Goal: Transaction & Acquisition: Purchase product/service

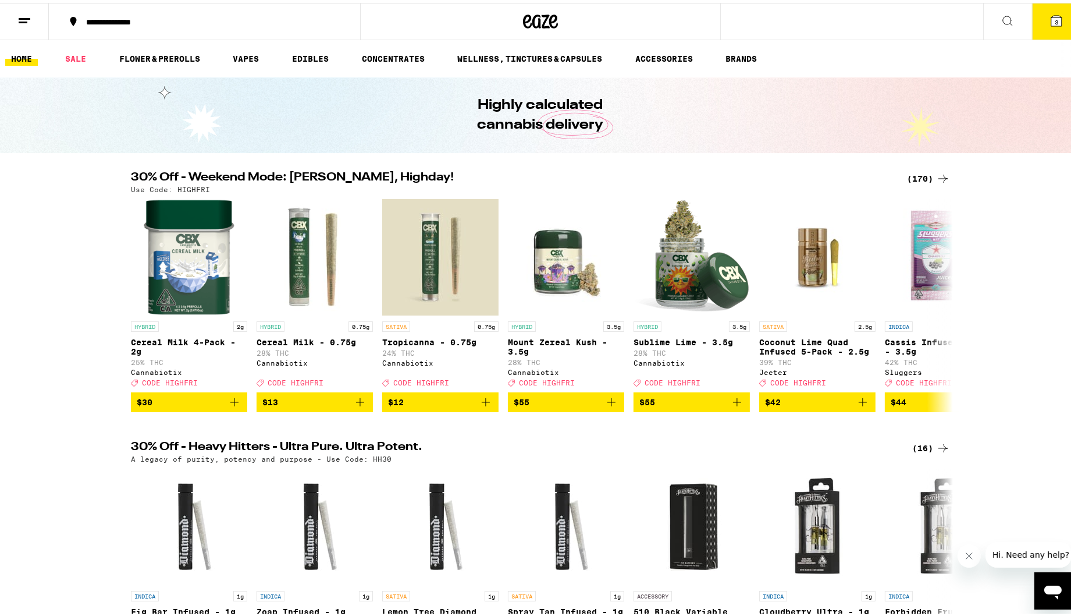
click at [1038, 17] on button "3" at bounding box center [1056, 19] width 49 height 36
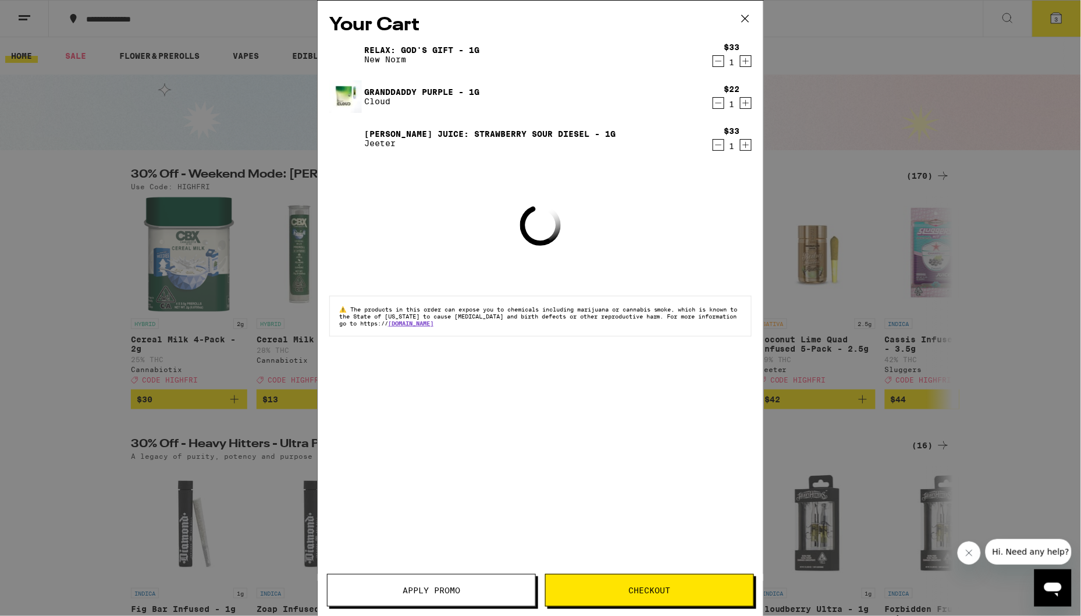
click at [725, 67] on div "1" at bounding box center [733, 62] width 16 height 9
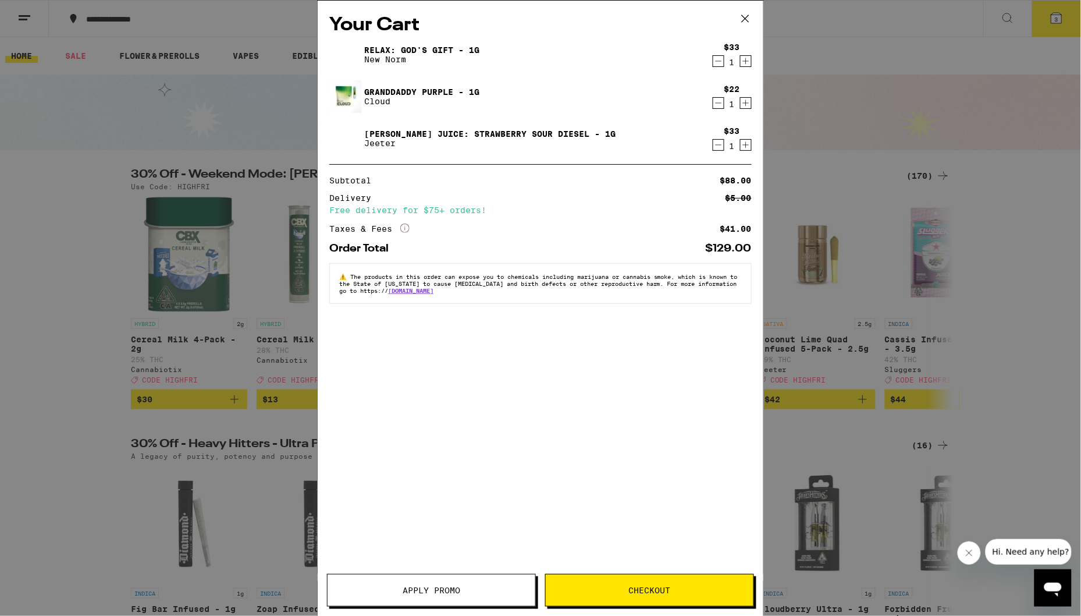
click at [719, 63] on icon "Decrement" at bounding box center [719, 61] width 10 height 14
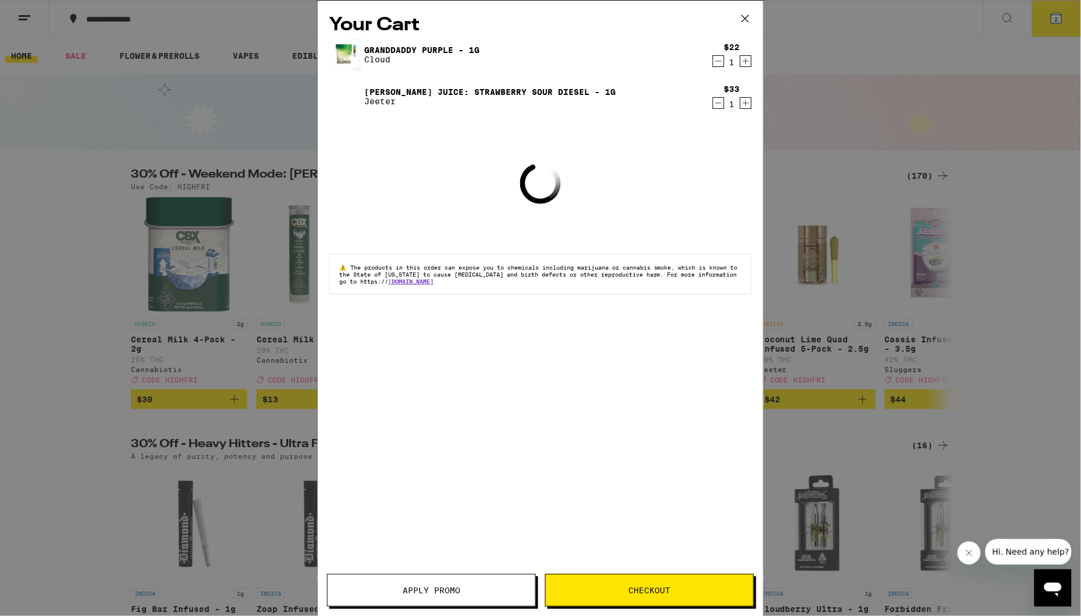
click at [719, 63] on icon "Decrement" at bounding box center [719, 61] width 10 height 14
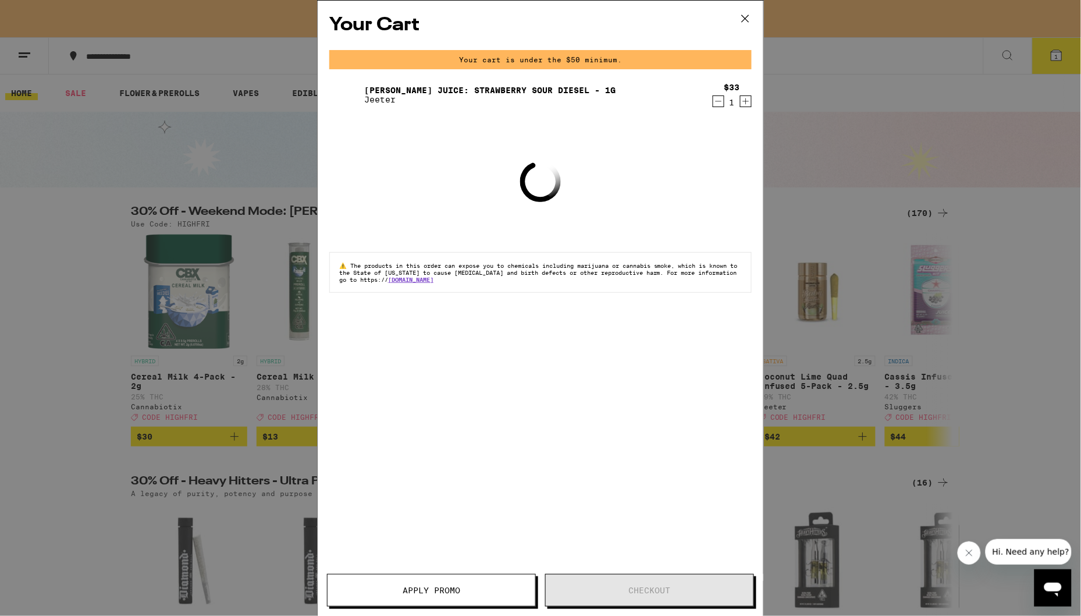
click at [712, 98] on div "$33 1" at bounding box center [730, 95] width 44 height 24
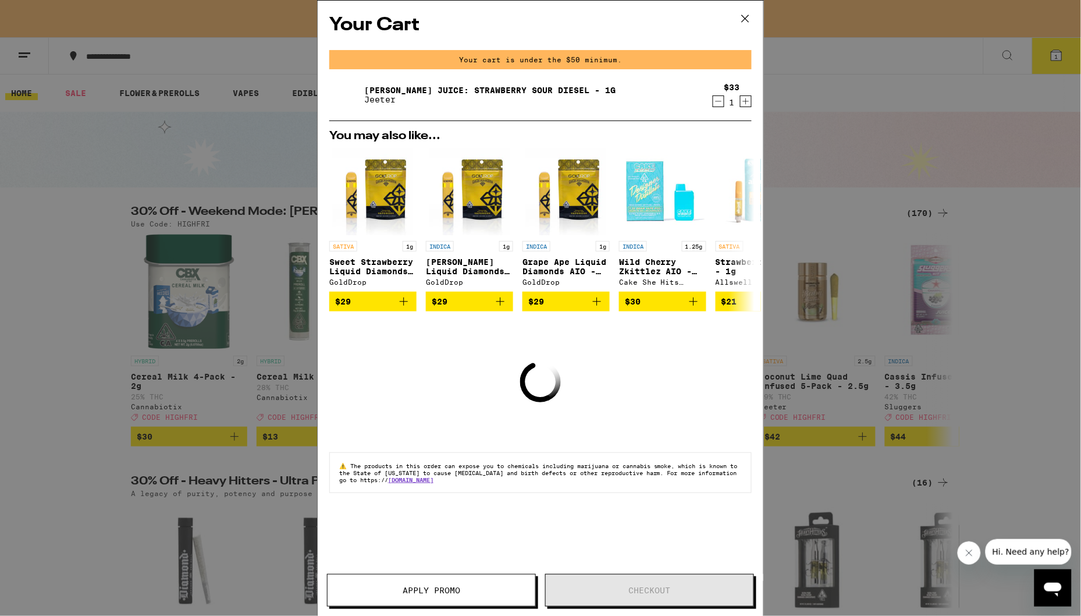
click at [717, 100] on icon "Decrement" at bounding box center [719, 101] width 10 height 14
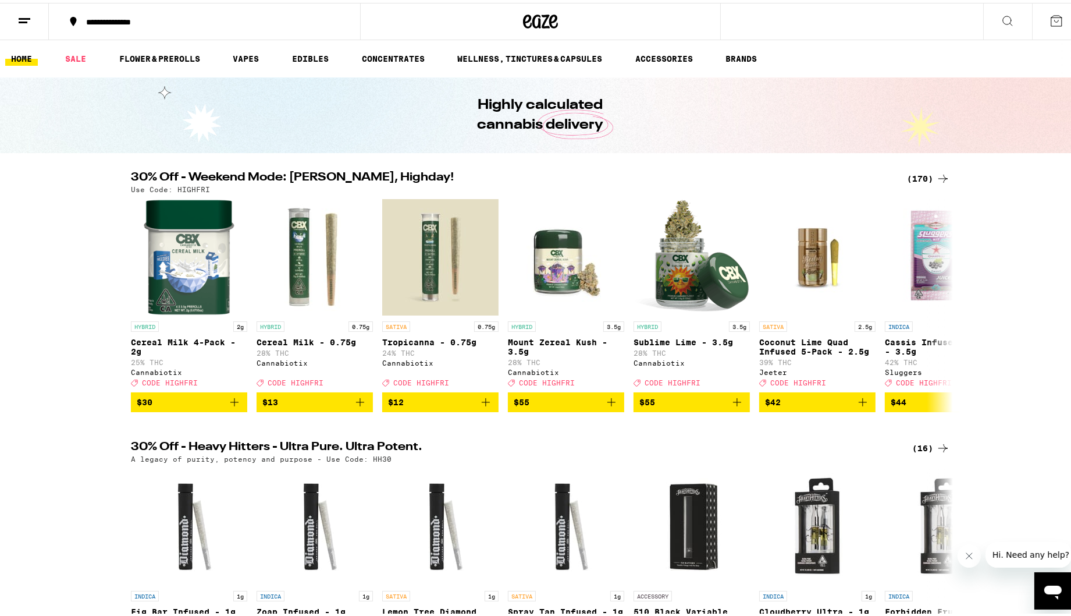
click at [936, 172] on icon at bounding box center [943, 176] width 14 height 14
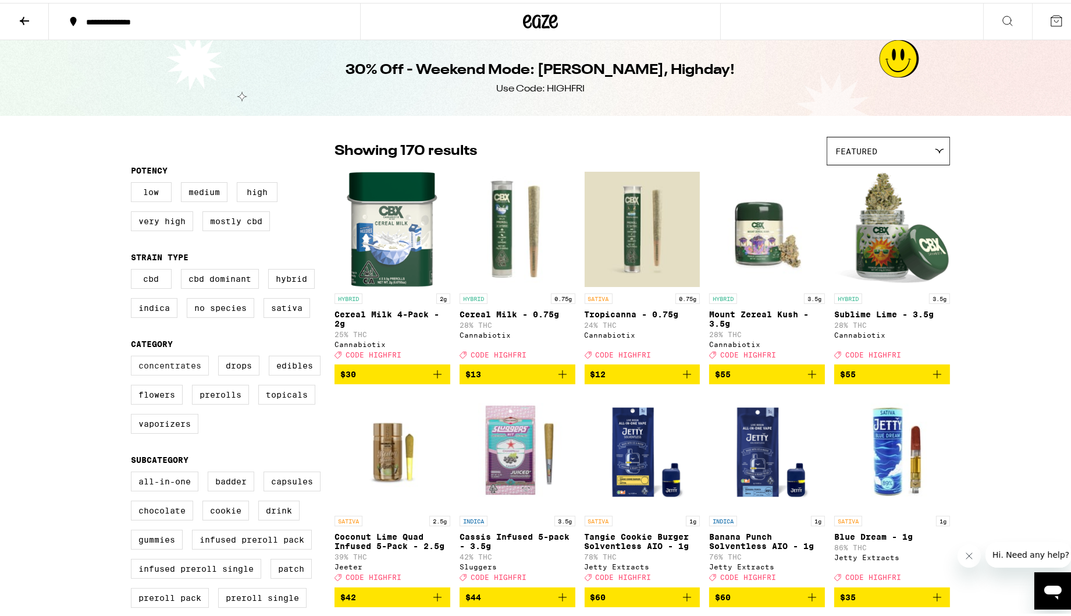
click at [154, 368] on label "Concentrates" at bounding box center [170, 363] width 78 height 20
click at [134, 355] on input "Concentrates" at bounding box center [133, 354] width 1 height 1
checkbox input "true"
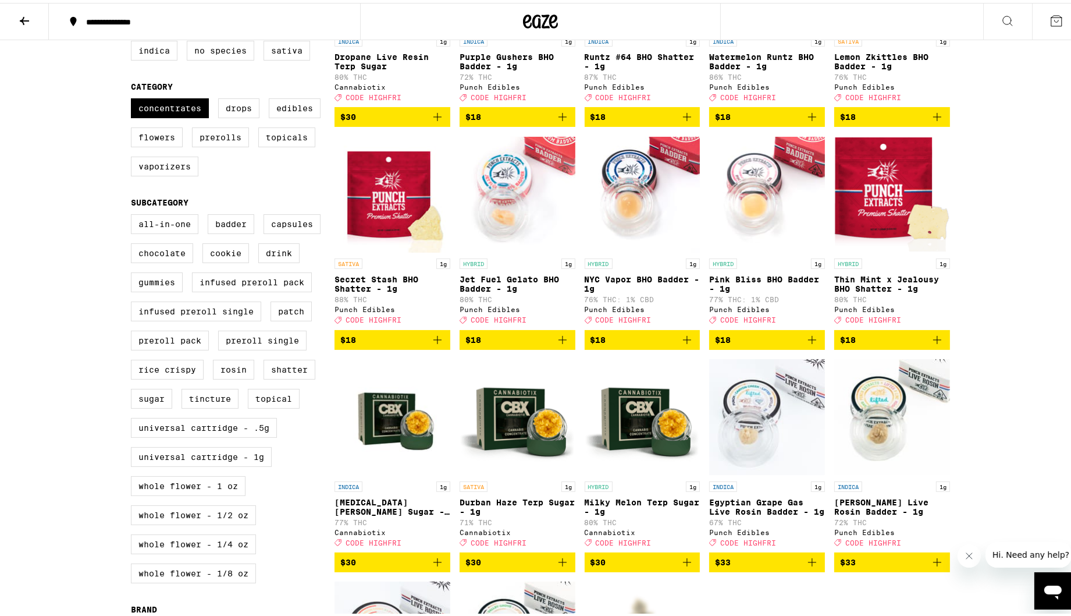
scroll to position [134, 0]
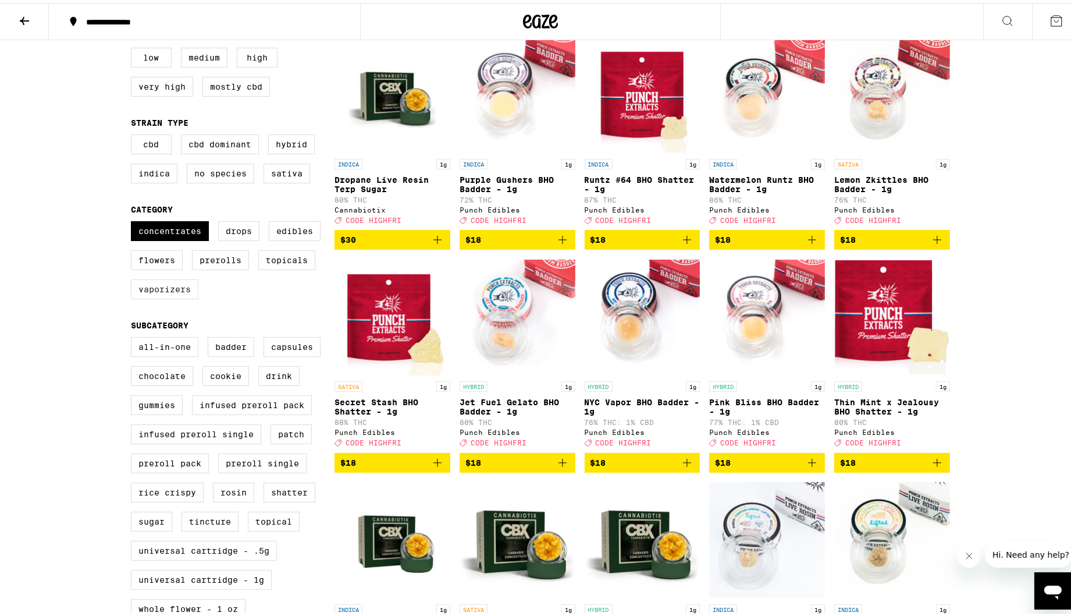
click at [131, 296] on label "Vaporizers" at bounding box center [165, 286] width 68 height 20
click at [133, 221] on input "Vaporizers" at bounding box center [133, 220] width 1 height 1
checkbox input "true"
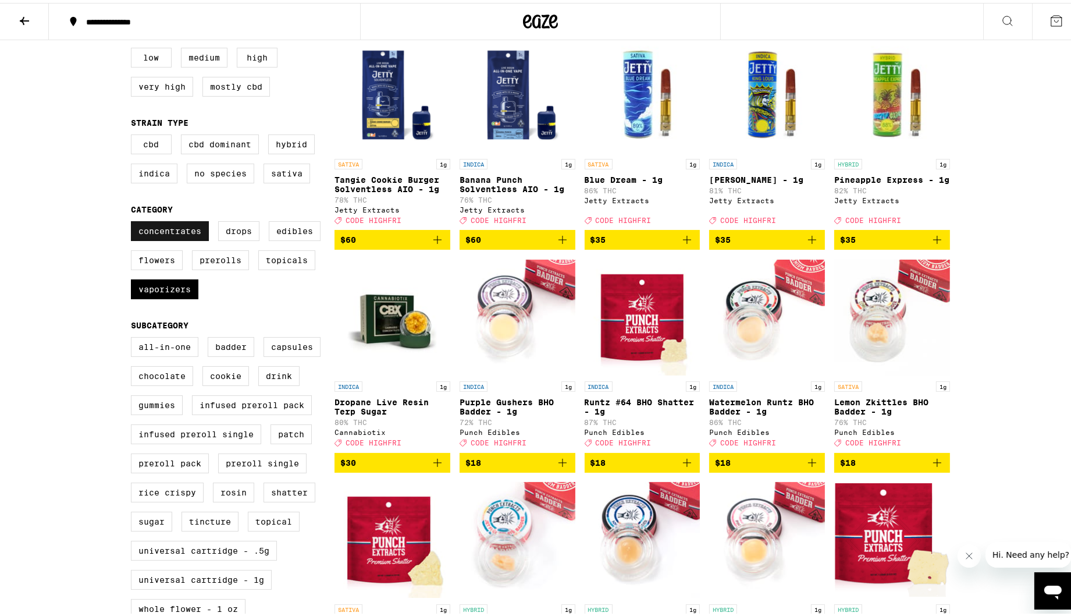
click at [165, 238] on label "Concentrates" at bounding box center [170, 228] width 78 height 20
click at [134, 221] on input "Concentrates" at bounding box center [133, 220] width 1 height 1
checkbox input "false"
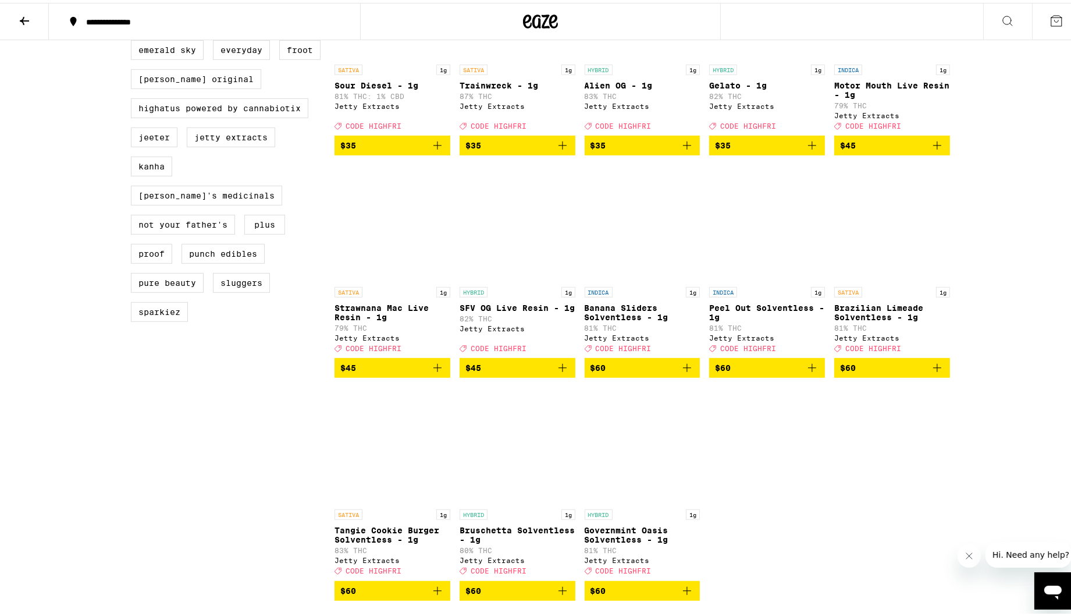
scroll to position [1147, 0]
